Goal: Information Seeking & Learning: Understand process/instructions

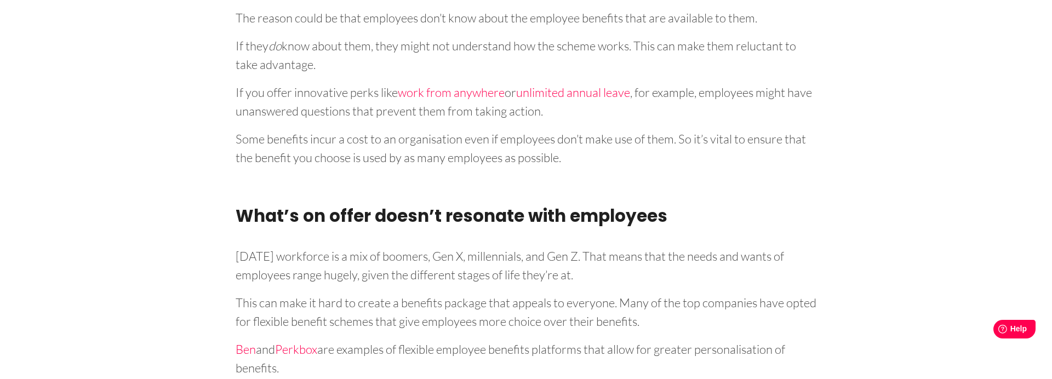
scroll to position [1070, 0]
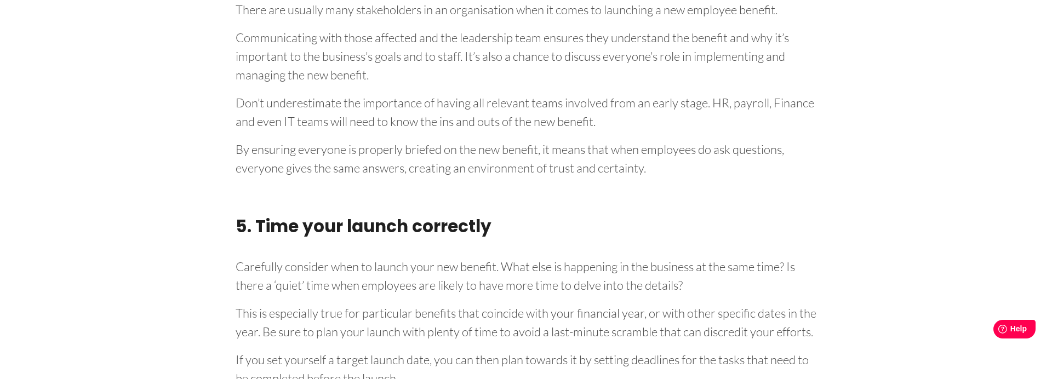
scroll to position [2374, 0]
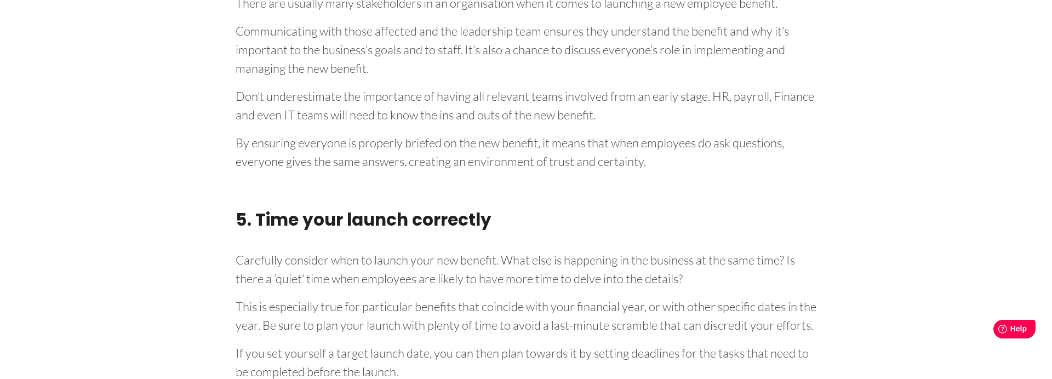
click at [401, 112] on p "Don’t underestimate the importance of having all relevant teams involved from a…" at bounding box center [526, 103] width 581 height 41
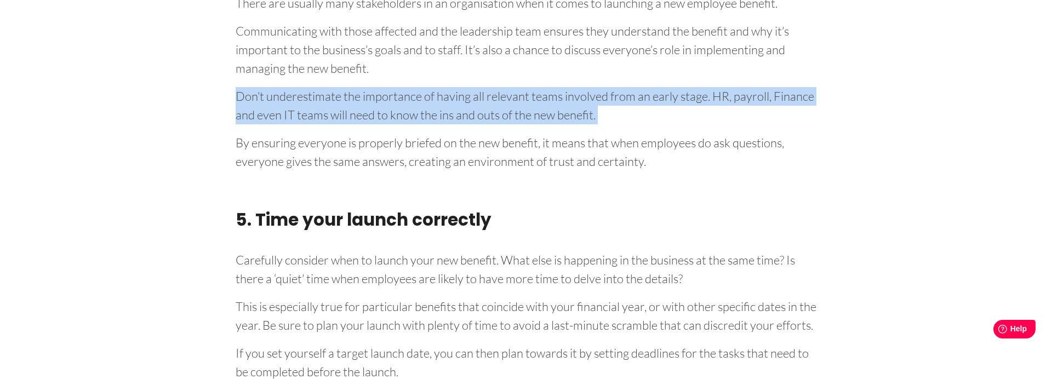
click at [401, 112] on p "Don’t underestimate the importance of having all relevant teams involved from a…" at bounding box center [526, 103] width 581 height 41
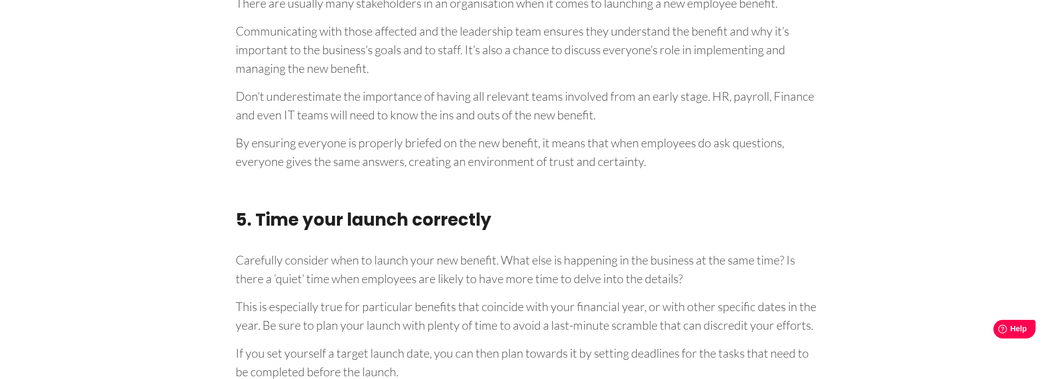
click at [433, 162] on p "By ensuring everyone is properly briefed on the new benefit, it means that when…" at bounding box center [526, 150] width 581 height 41
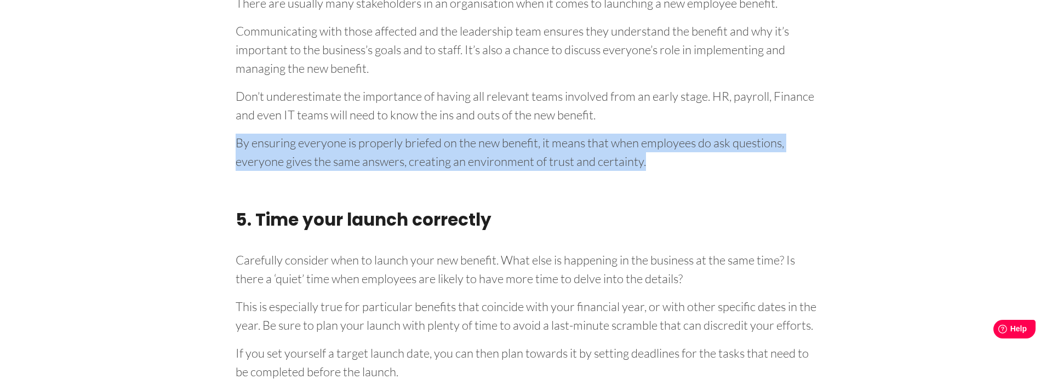
click at [433, 162] on p "By ensuring everyone is properly briefed on the new benefit, it means that when…" at bounding box center [526, 150] width 581 height 41
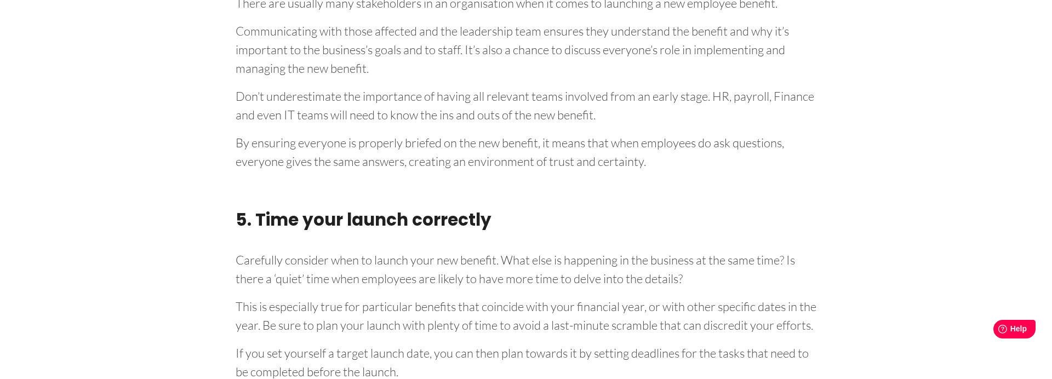
click at [440, 120] on p "Don’t underestimate the importance of having all relevant teams involved from a…" at bounding box center [526, 103] width 581 height 41
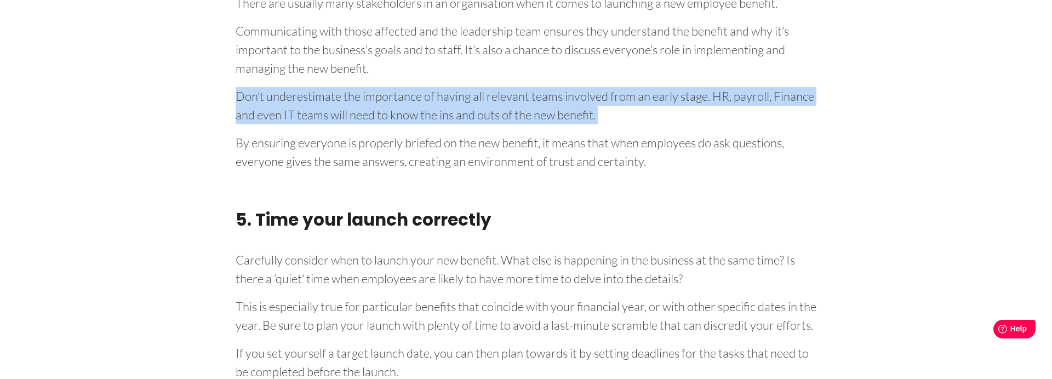
click at [440, 120] on p "Don’t underestimate the importance of having all relevant teams involved from a…" at bounding box center [526, 103] width 581 height 41
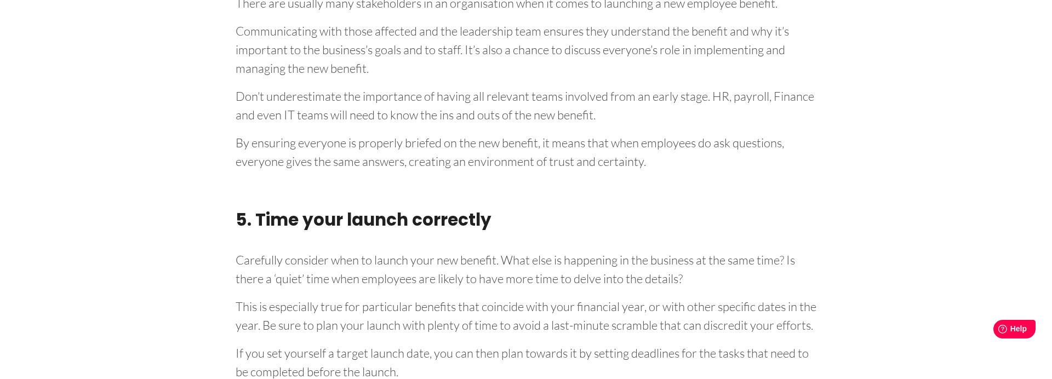
click at [441, 157] on p "By ensuring everyone is properly briefed on the new benefit, it means that when…" at bounding box center [526, 150] width 581 height 41
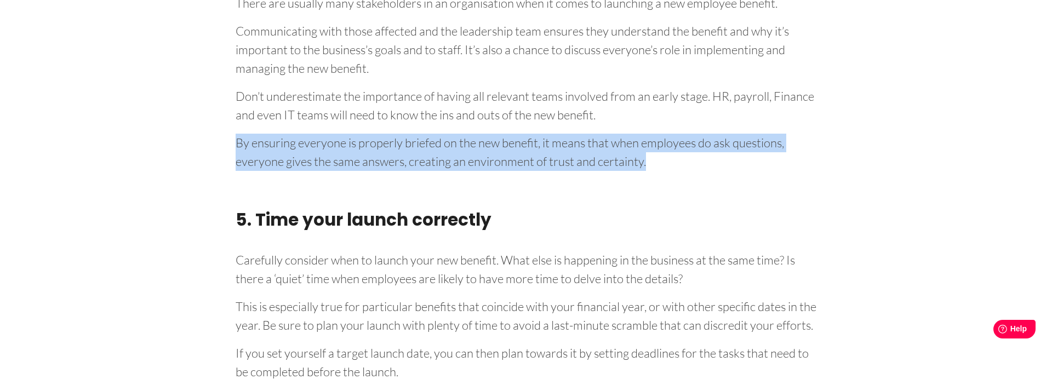
click at [441, 157] on p "By ensuring everyone is properly briefed on the new benefit, it means that when…" at bounding box center [526, 150] width 581 height 41
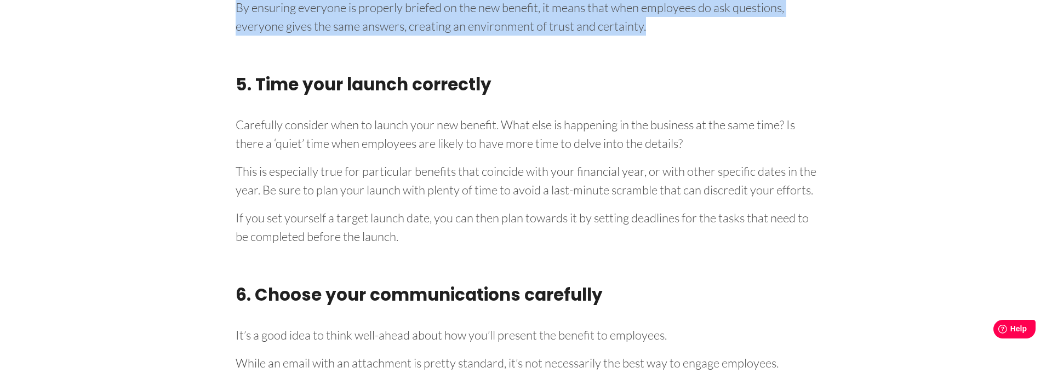
scroll to position [2510, 0]
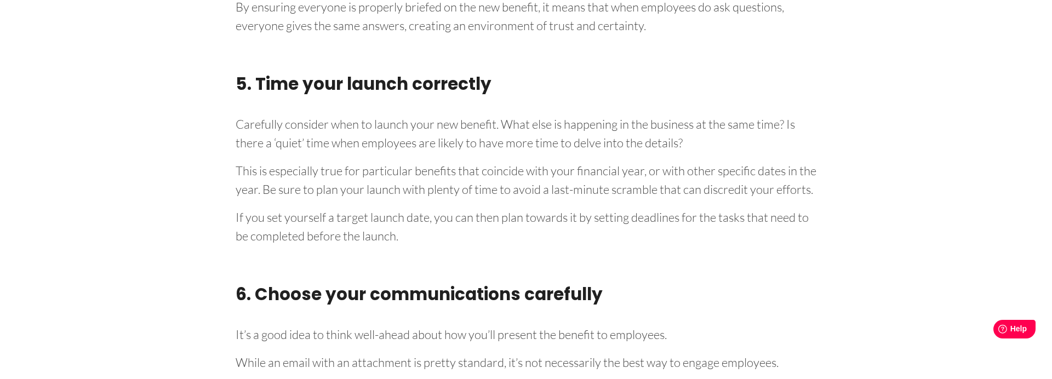
click at [451, 144] on p "Carefully consider when to launch your new benefit. What else is happening in t…" at bounding box center [526, 131] width 581 height 41
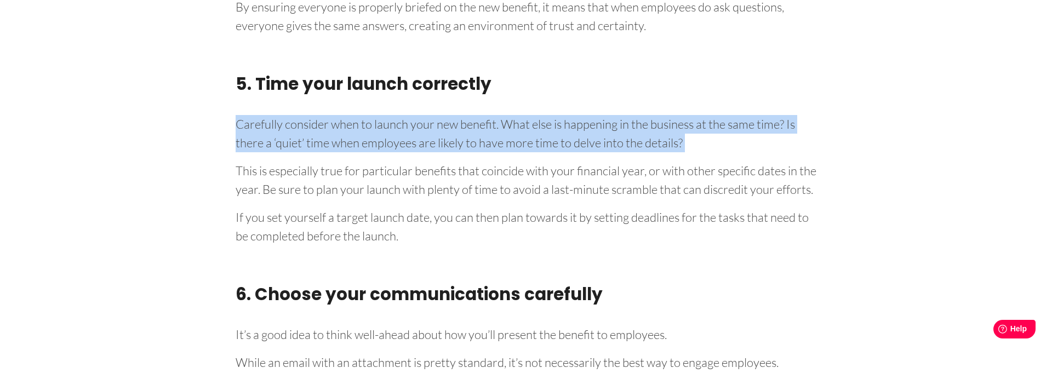
click at [451, 144] on p "Carefully consider when to launch your new benefit. What else is happening in t…" at bounding box center [526, 131] width 581 height 41
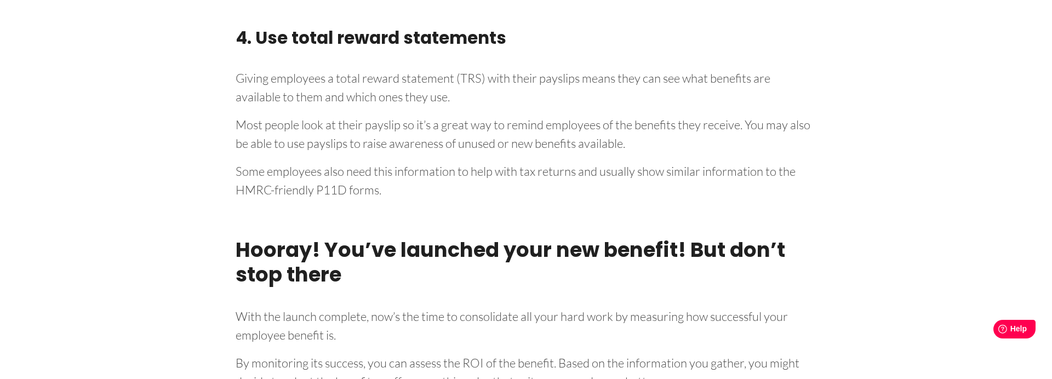
scroll to position [4253, 0]
